Goal: Transaction & Acquisition: Purchase product/service

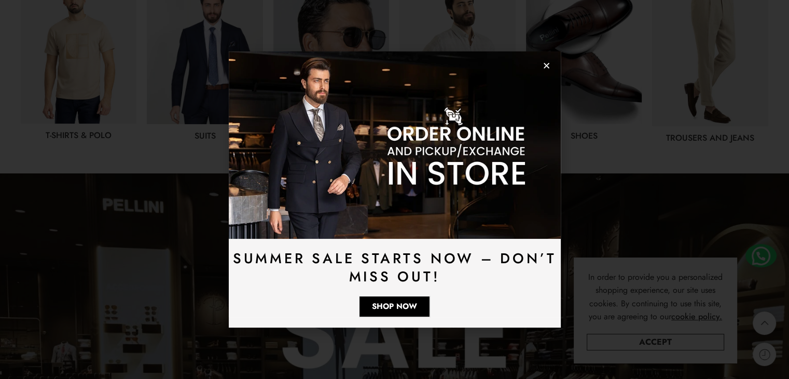
click at [550, 66] on img at bounding box center [395, 144] width 332 height 187
click at [546, 66] on use "Close" at bounding box center [547, 66] width 6 height 6
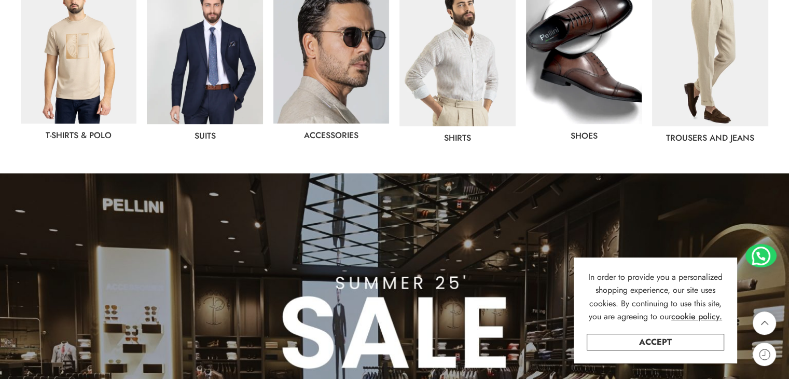
click at [187, 54] on img at bounding box center [205, 52] width 116 height 143
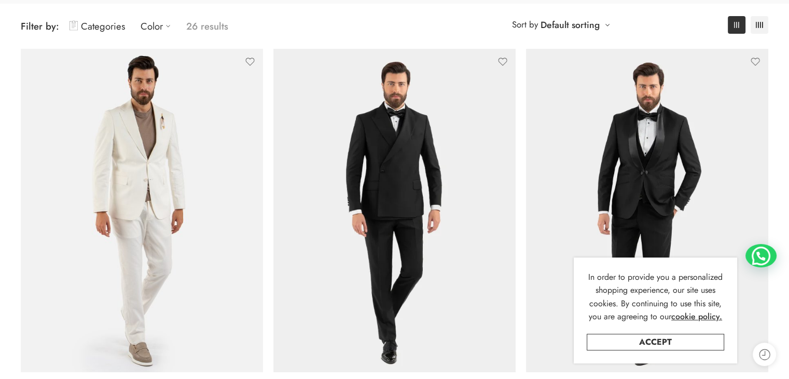
scroll to position [156, 0]
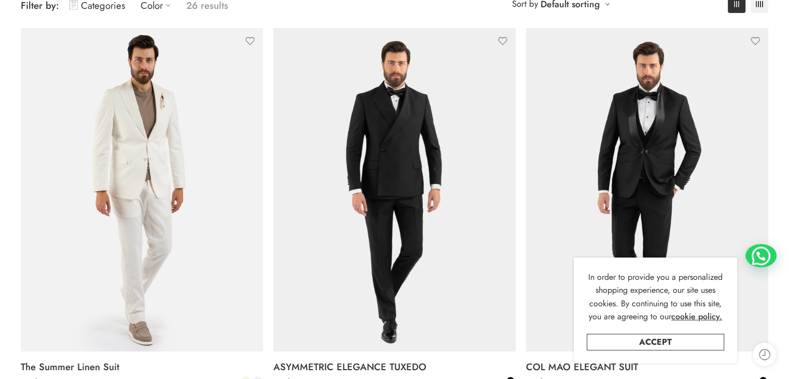
click at [697, 351] on div "In order to provide you a personalized shopping experience, our site uses cooki…" at bounding box center [655, 310] width 163 height 106
click at [698, 345] on link "Accept" at bounding box center [656, 342] width 138 height 17
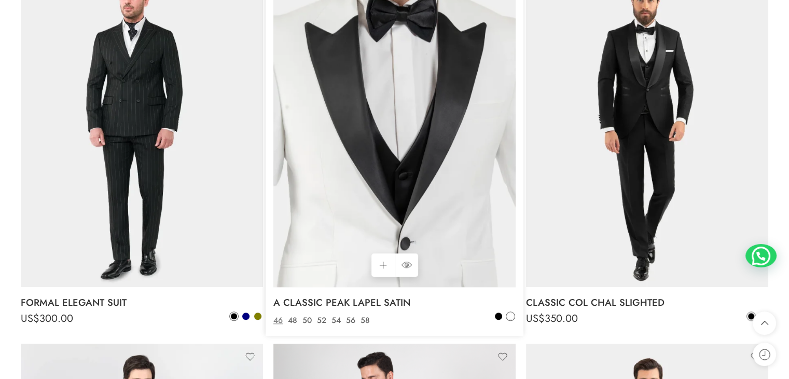
scroll to position [935, 0]
